Goal: Information Seeking & Learning: Learn about a topic

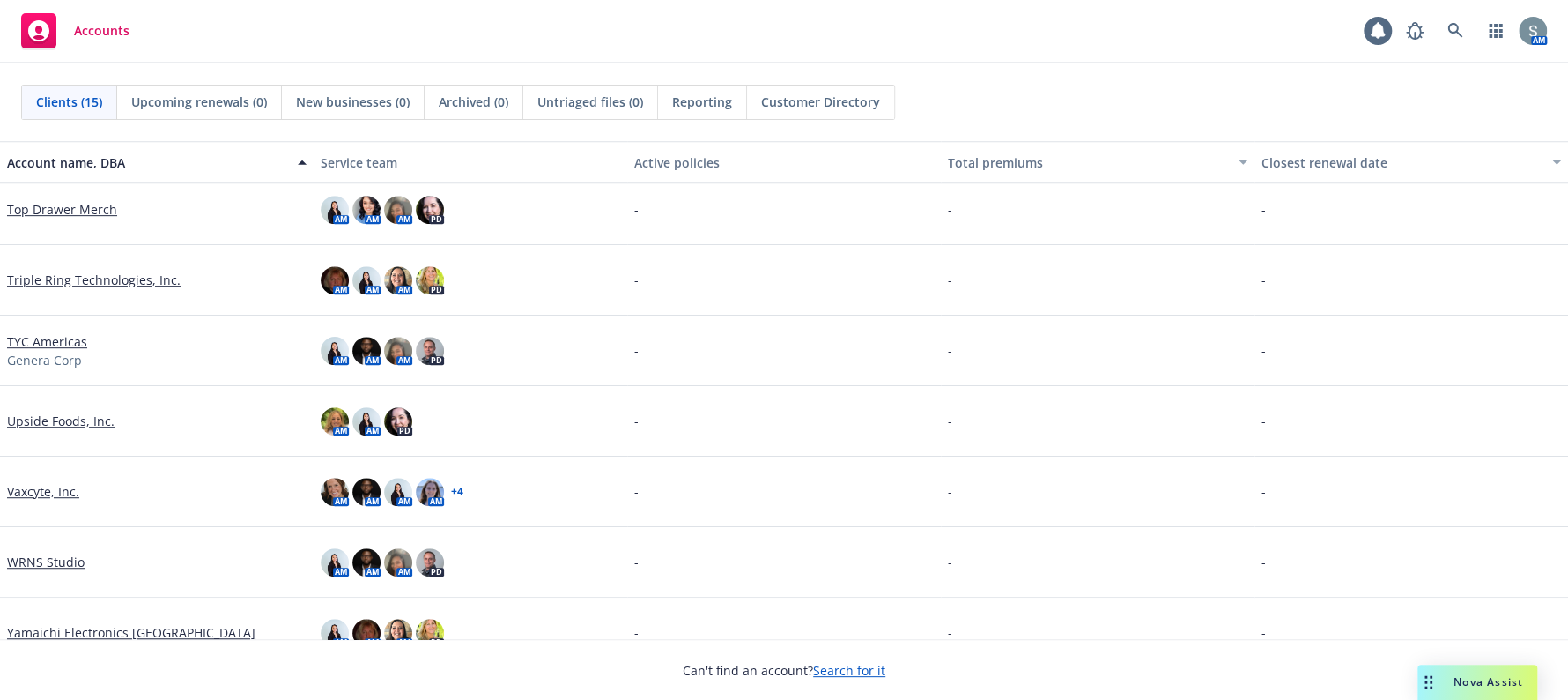
scroll to position [601, 0]
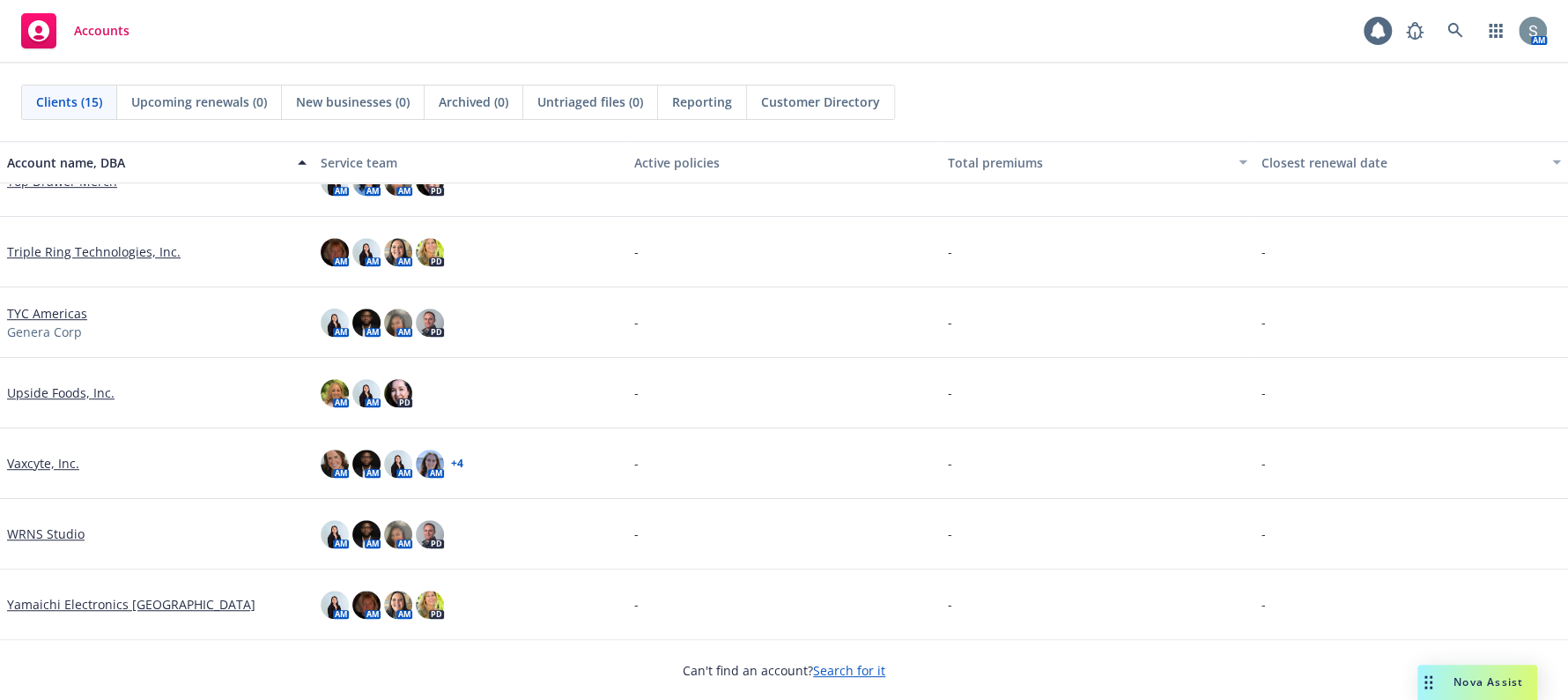
click at [67, 531] on link "WRNS Studio" at bounding box center [46, 533] width 78 height 19
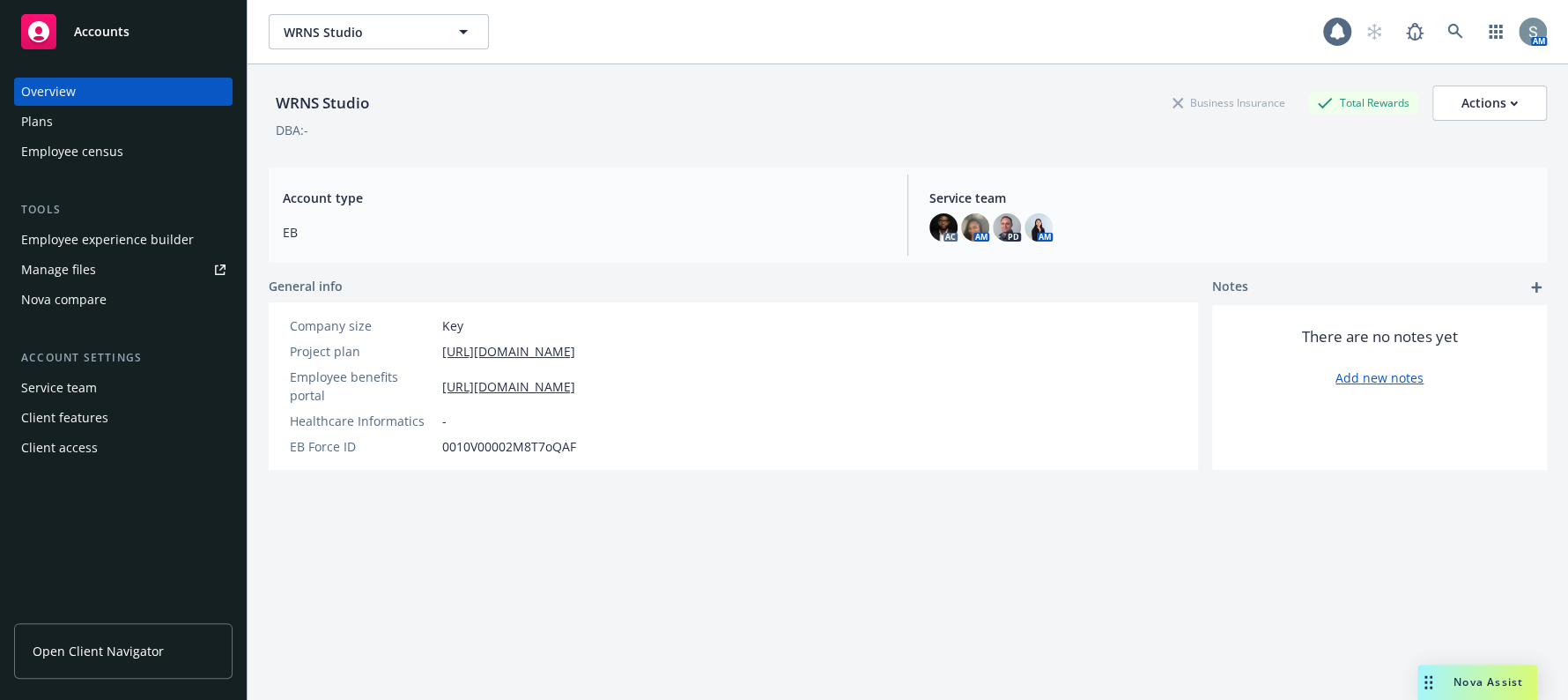
click at [105, 249] on div "Employee experience builder" at bounding box center [107, 240] width 173 height 28
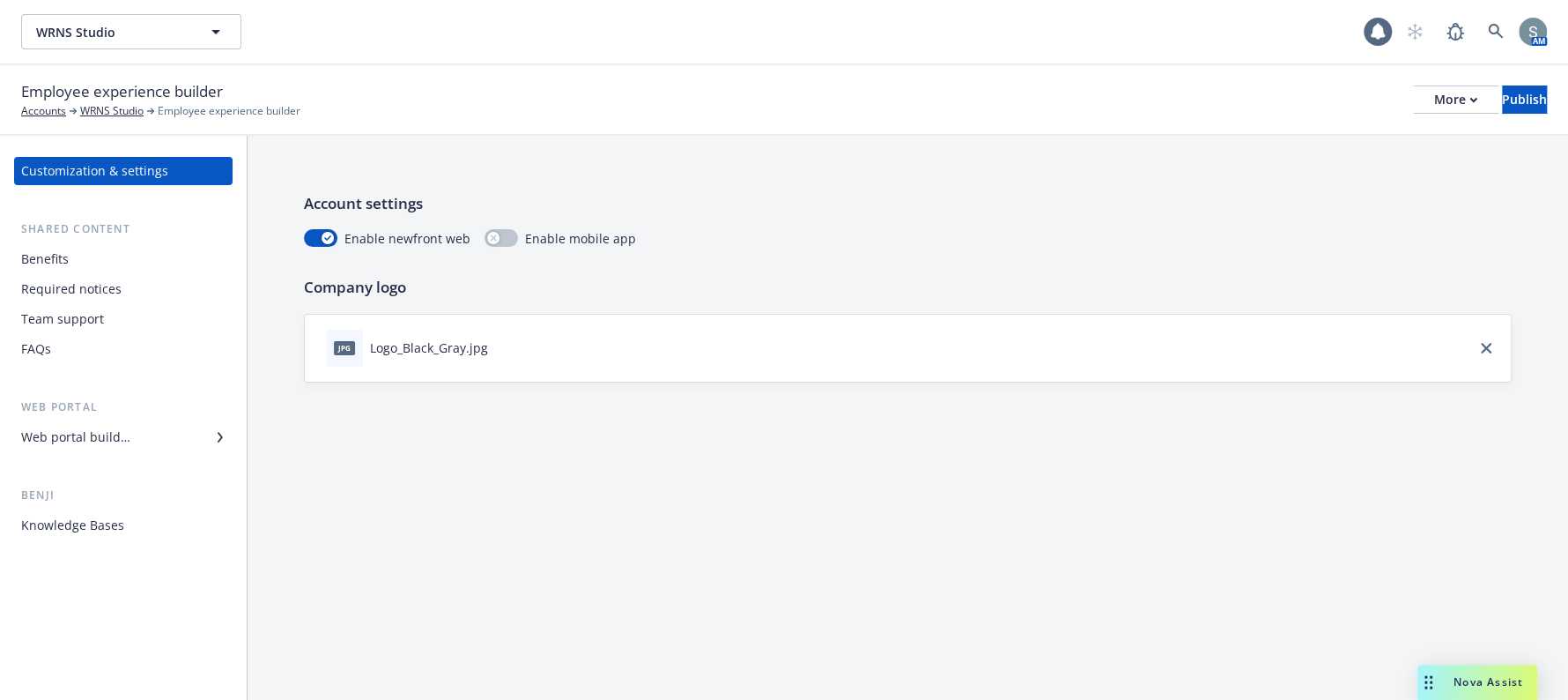
click at [1353, 108] on div "Employee experience builder Accounts WRNS Studio Employee experience builder Mo…" at bounding box center [784, 100] width 1526 height 39
click at [1413, 103] on button "More" at bounding box center [1456, 99] width 85 height 28
click at [1397, 143] on link "Copy preview link" at bounding box center [1310, 139] width 261 height 35
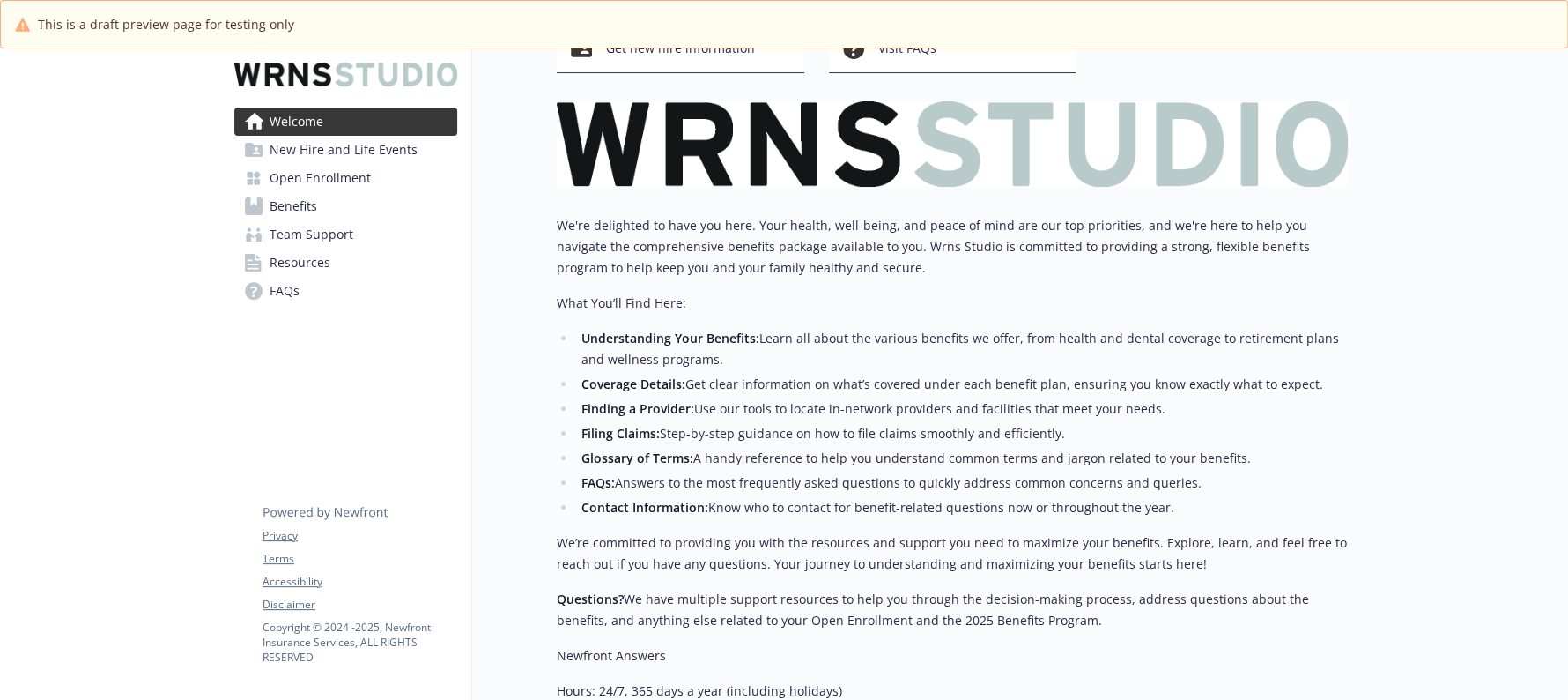
scroll to position [219, 0]
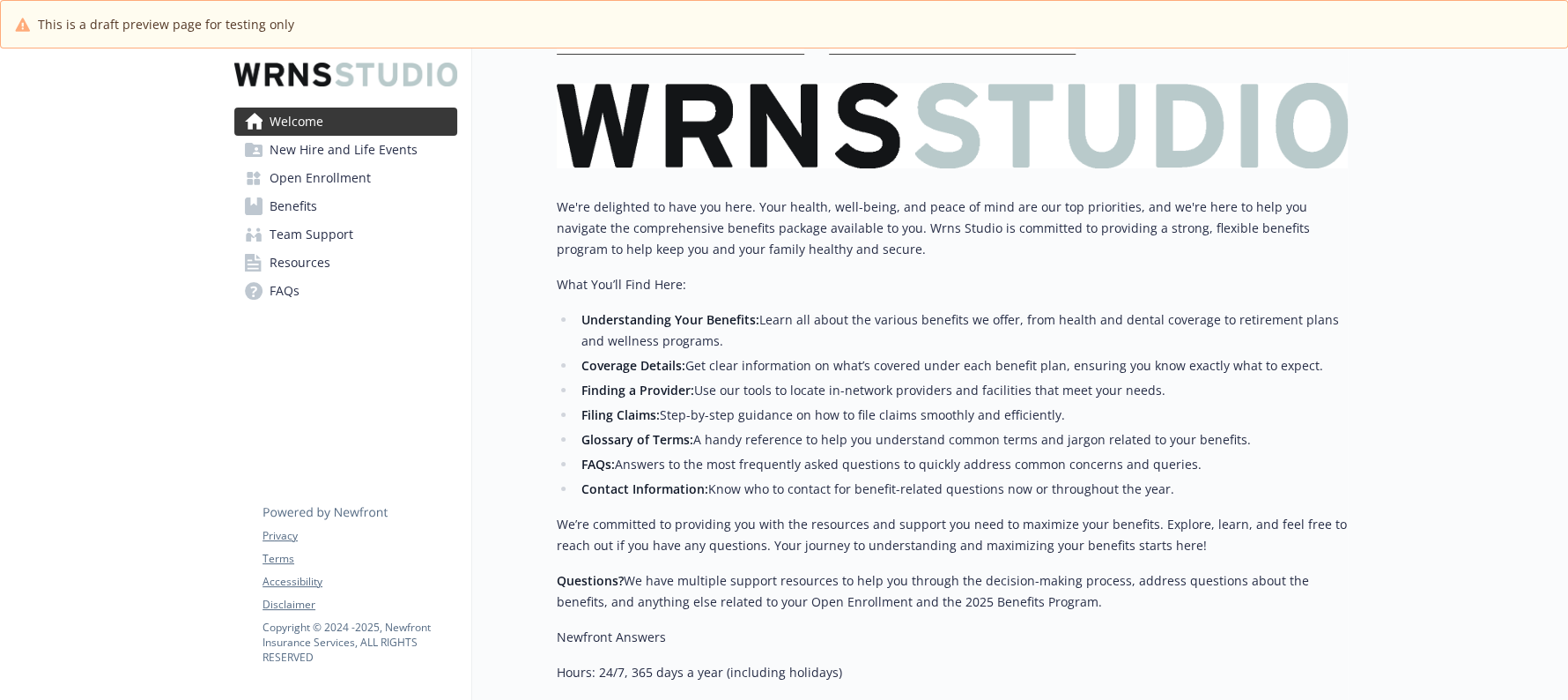
click at [412, 157] on link "New Hire and Life Events" at bounding box center [345, 150] width 223 height 28
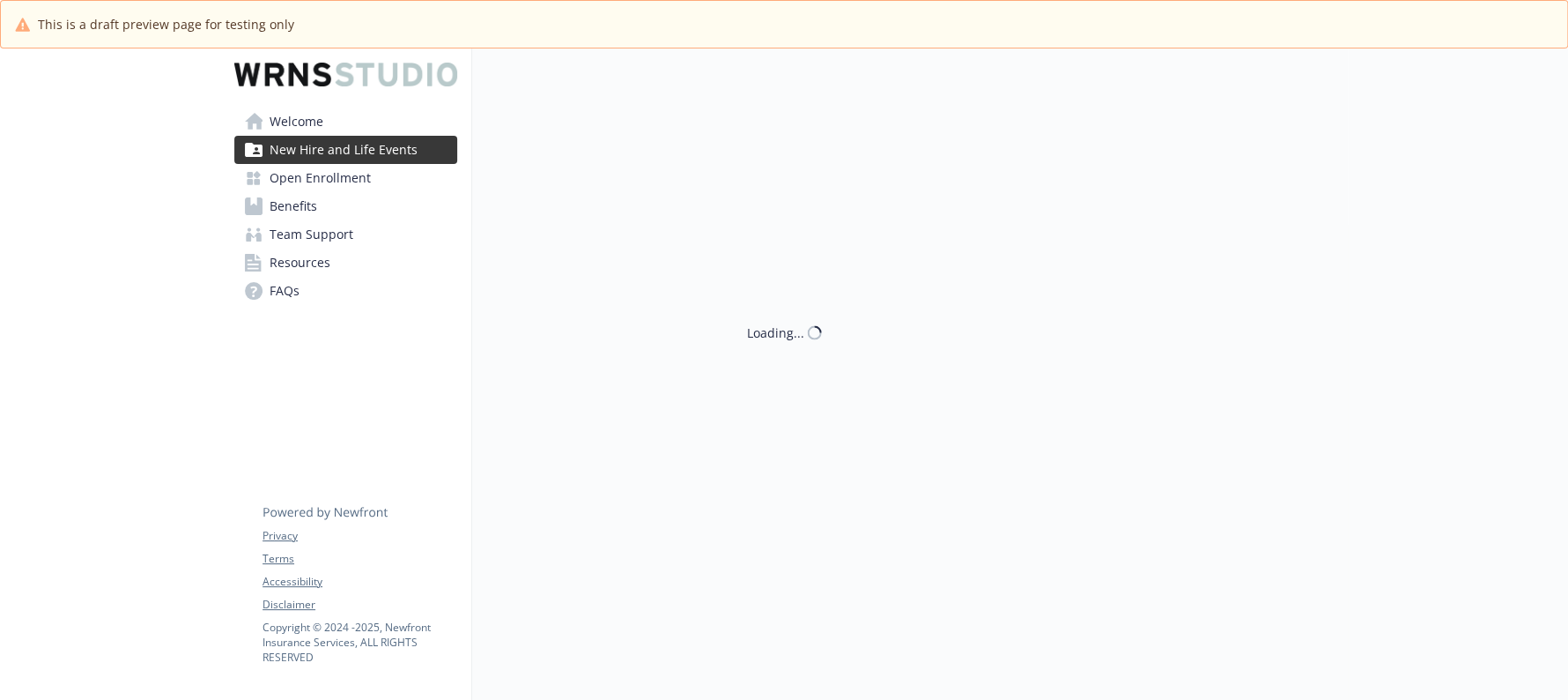
click at [409, 181] on link "Open Enrollment" at bounding box center [345, 178] width 223 height 28
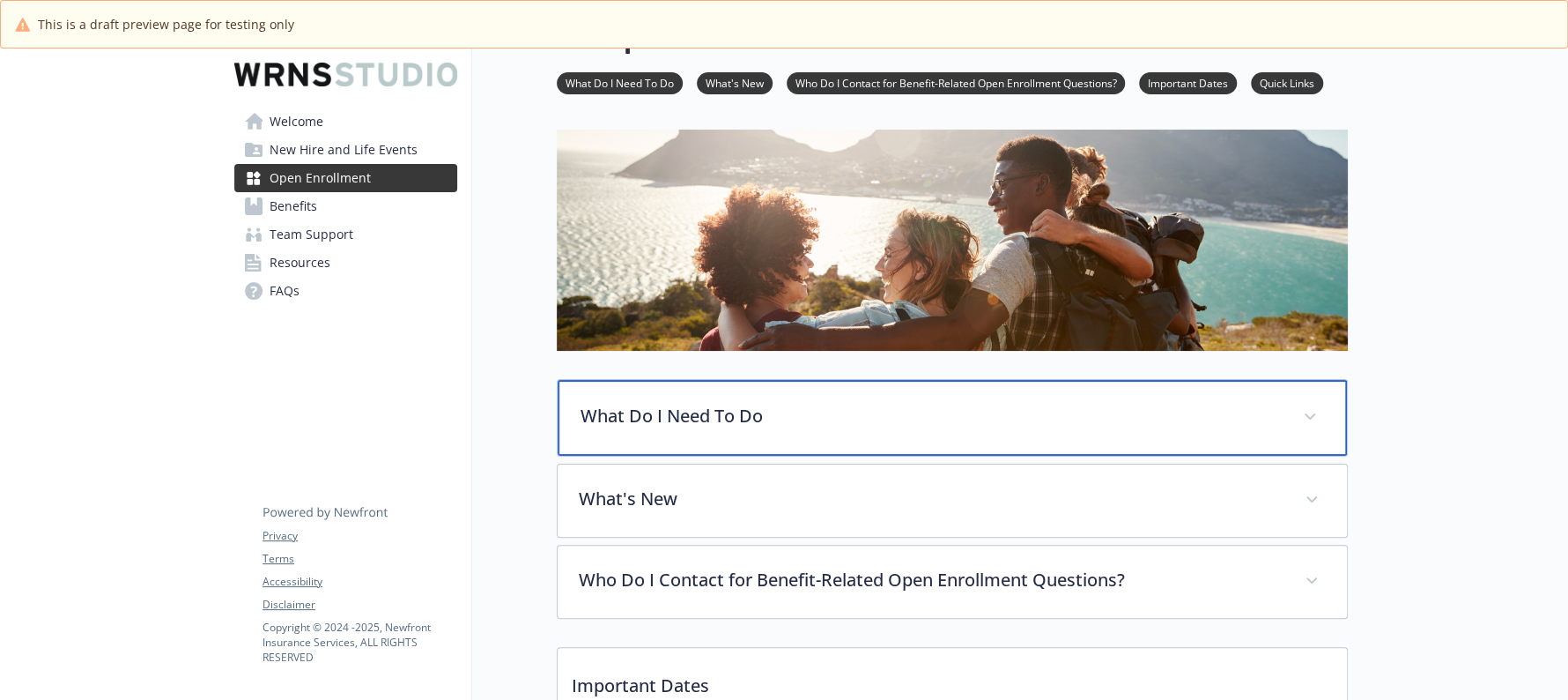
click at [827, 387] on div "What Do I Need To Do" at bounding box center [952, 418] width 790 height 76
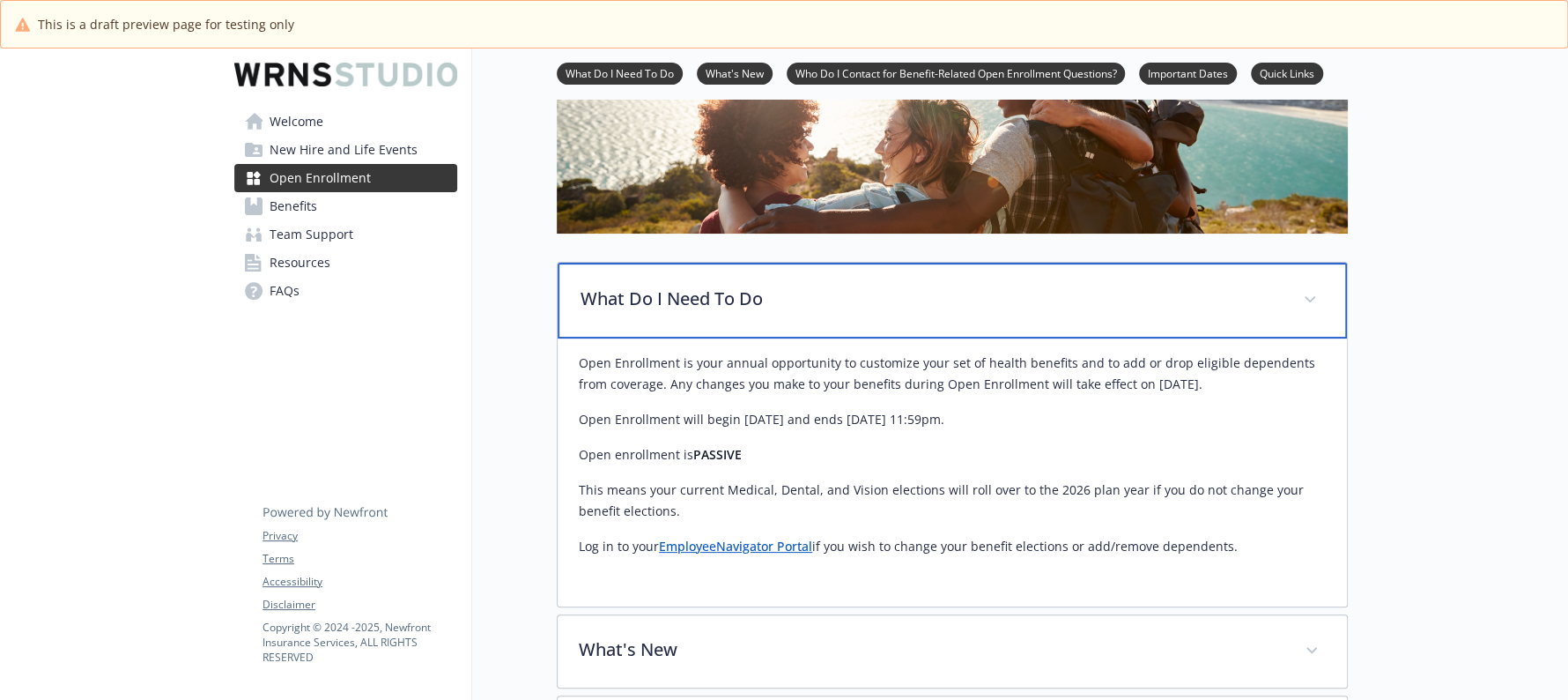
scroll to position [284, 0]
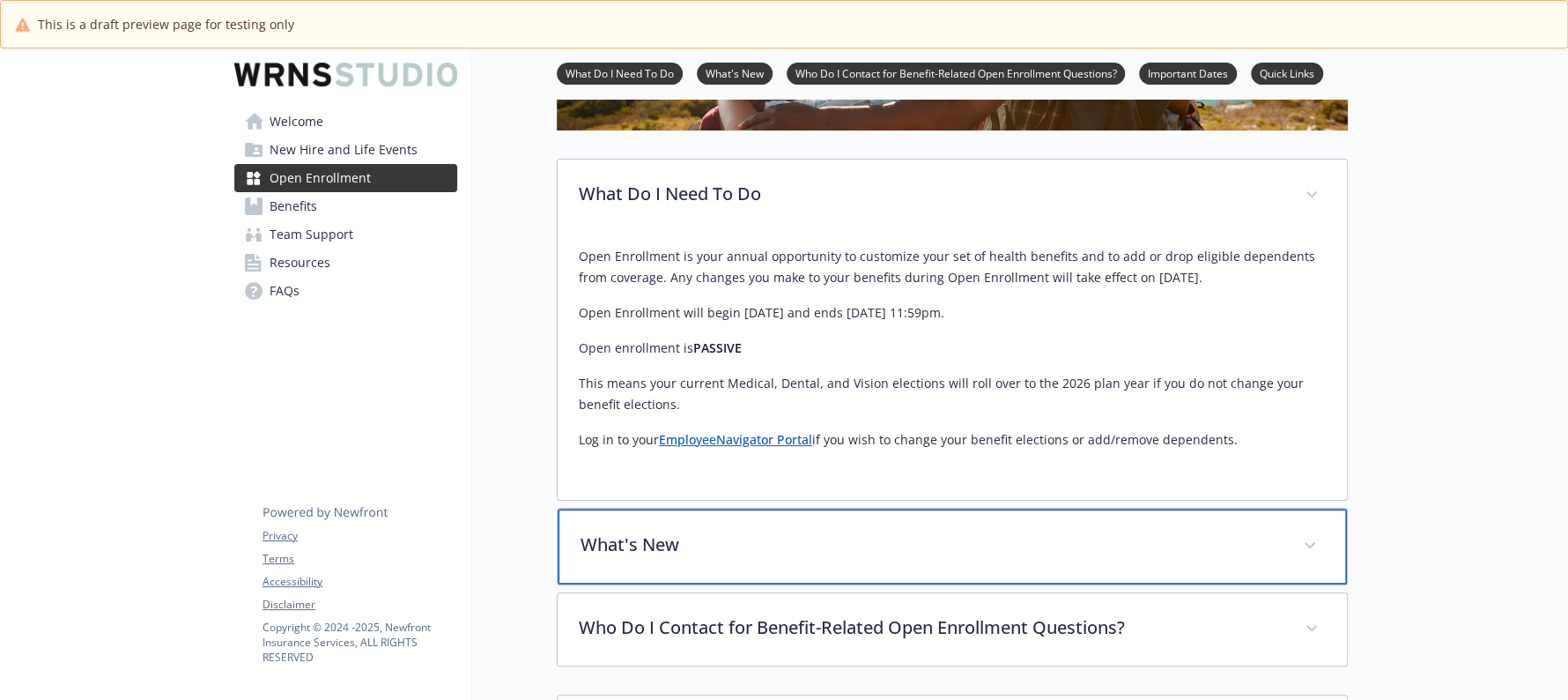
click at [964, 555] on p "What's New" at bounding box center [931, 544] width 702 height 27
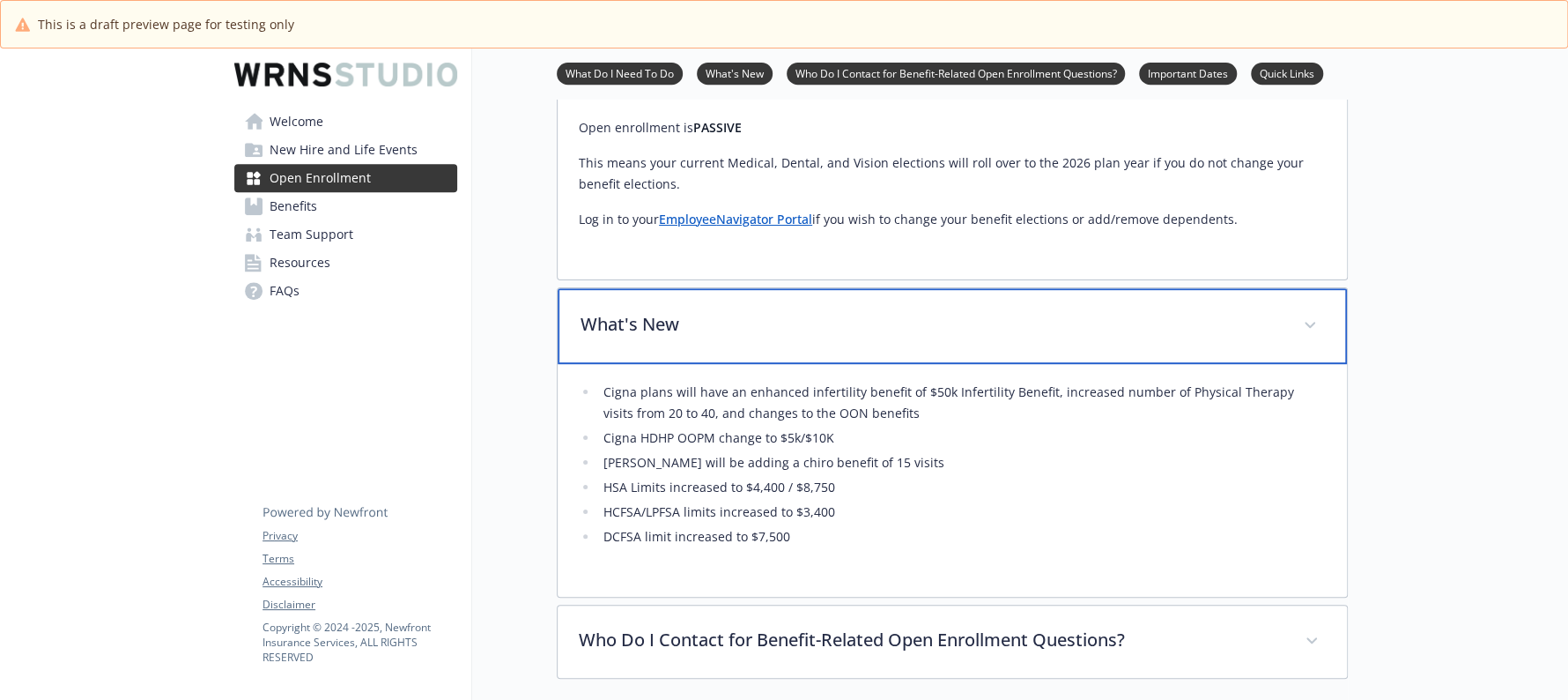
scroll to position [725, 0]
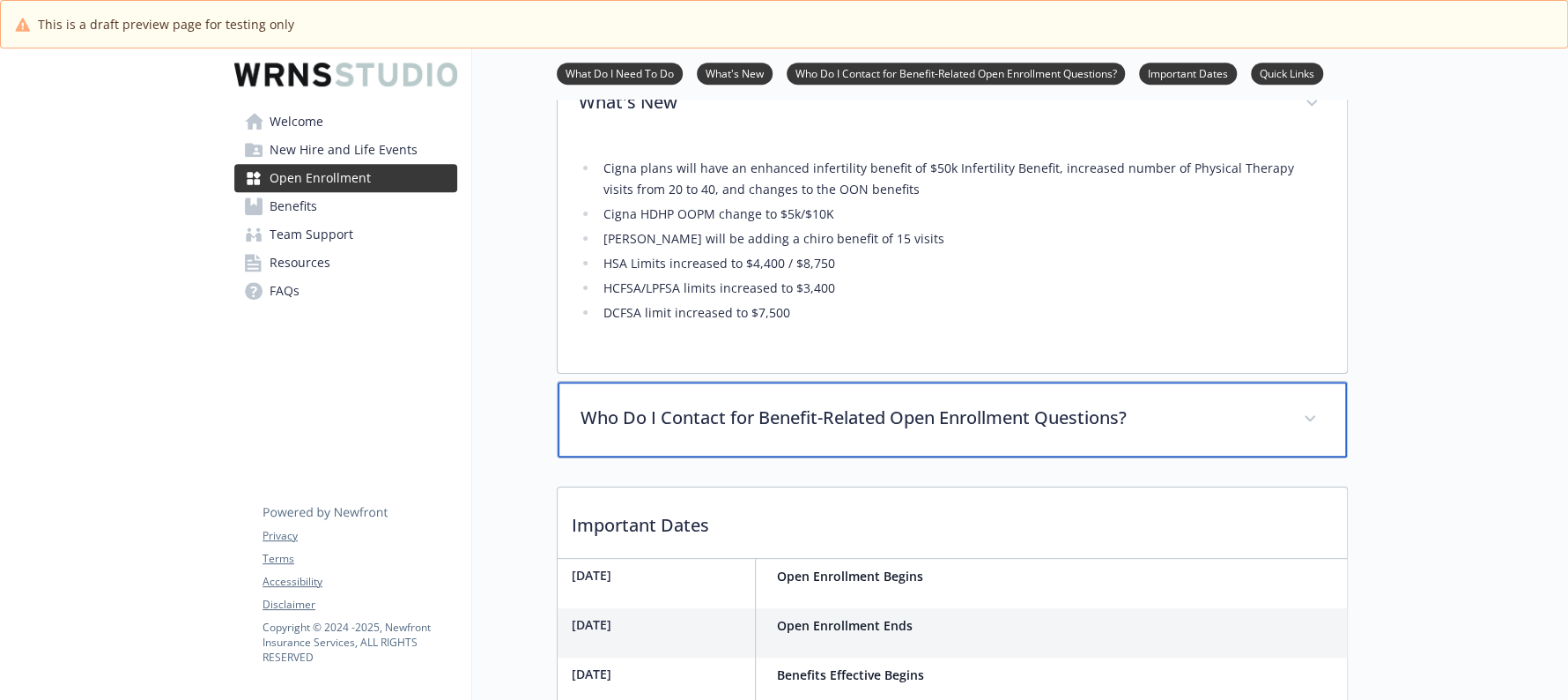
click at [928, 431] on div "Who Do I Contact for Benefit-Related Open Enrollment Questions?" at bounding box center [952, 419] width 790 height 76
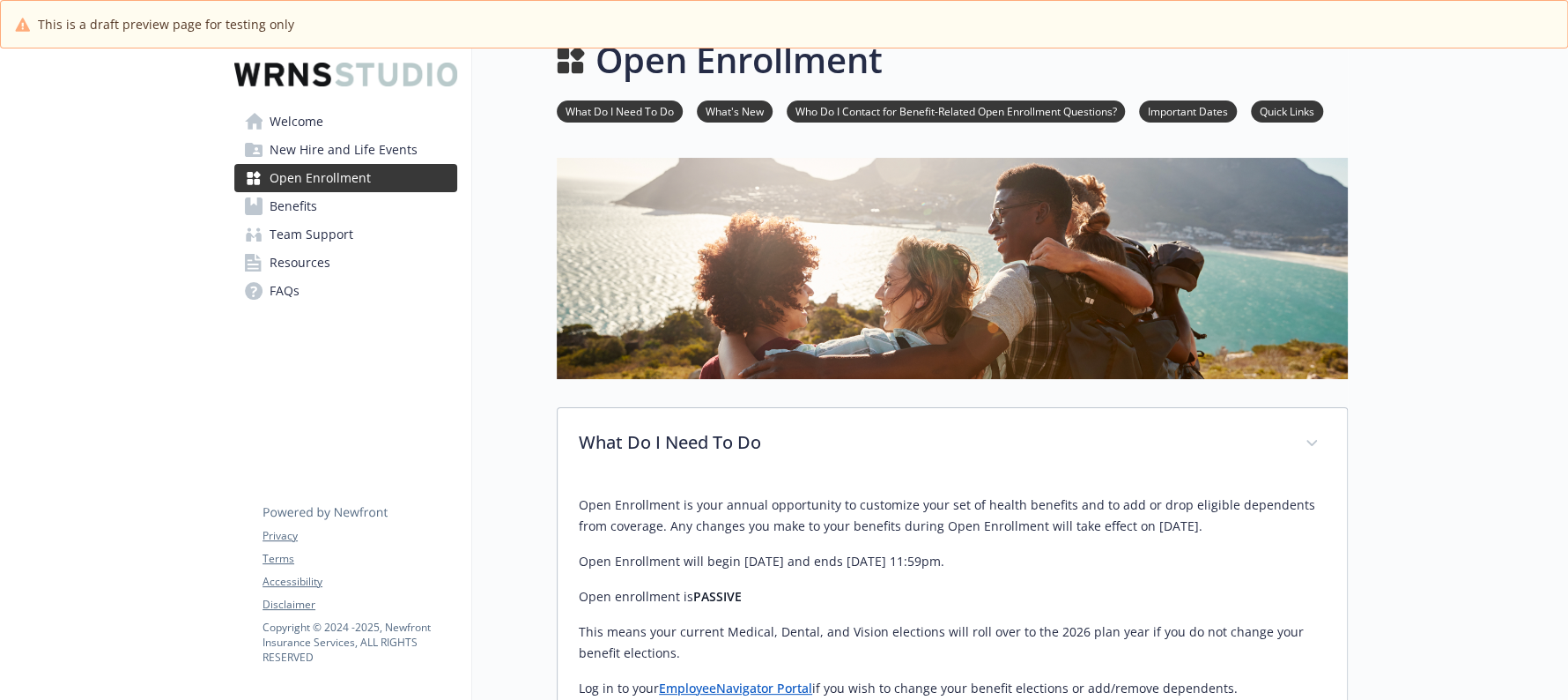
scroll to position [0, 0]
